Goal: Find specific page/section: Find specific page/section

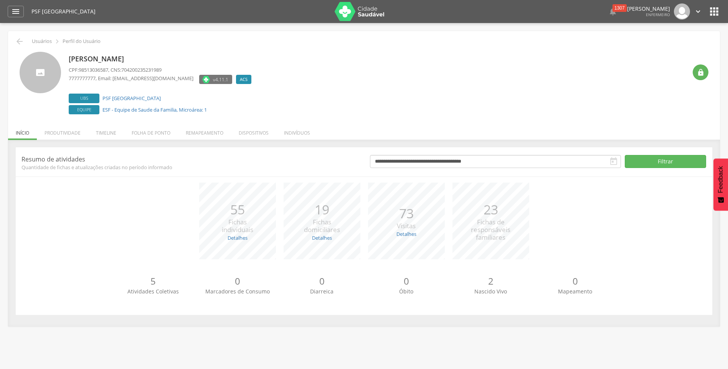
click at [415, 220] on p "73" at bounding box center [406, 213] width 19 height 19
click at [144, 135] on li "Folha de ponto" at bounding box center [151, 131] width 54 height 18
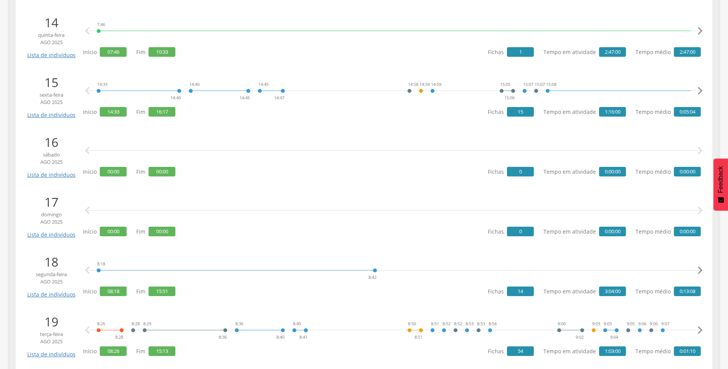
scroll to position [1075, 0]
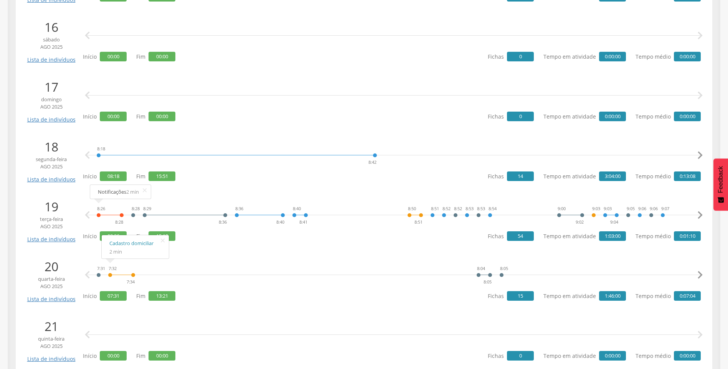
click at [132, 249] on li "Cadastro domiciliar 2 min" at bounding box center [135, 247] width 67 height 20
click at [99, 249] on link "Cadastro individual" at bounding box center [124, 251] width 52 height 10
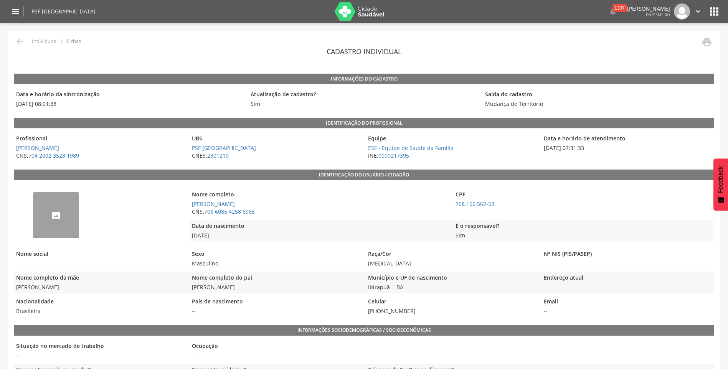
click at [17, 40] on icon "" at bounding box center [19, 41] width 9 height 9
click at [74, 40] on p "Fichas" at bounding box center [74, 41] width 14 height 6
click at [713, 12] on icon "" at bounding box center [714, 11] width 12 height 12
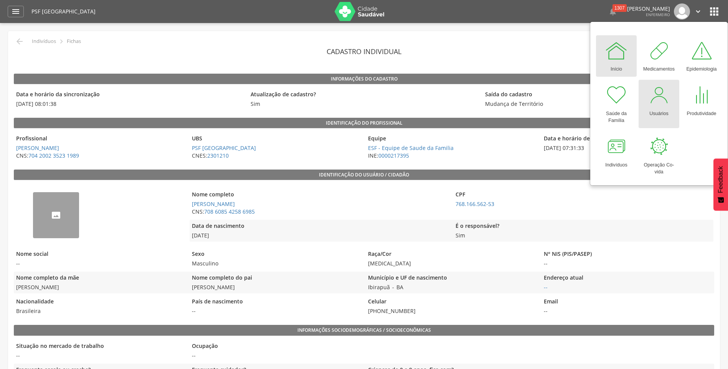
click at [656, 102] on div at bounding box center [659, 95] width 23 height 23
